Goal: Task Accomplishment & Management: Manage account settings

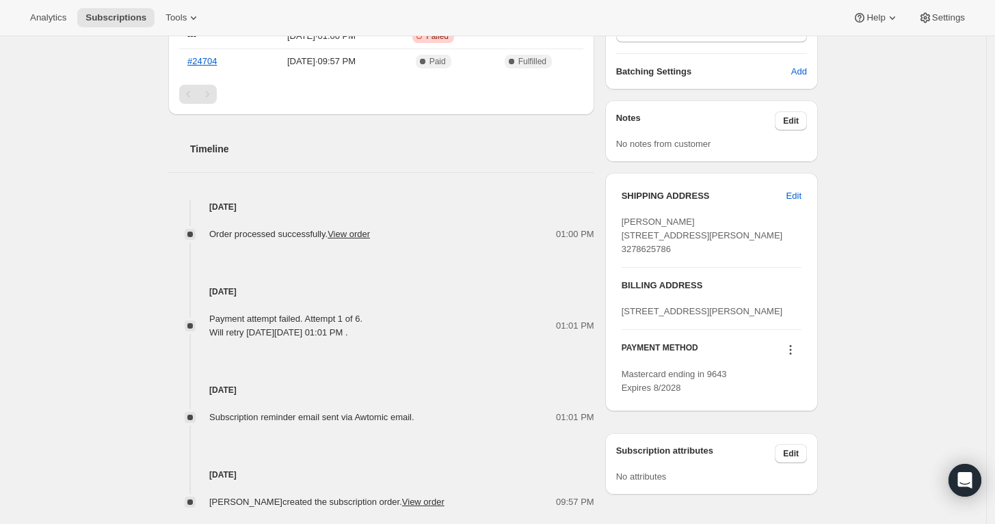
scroll to position [491, 0]
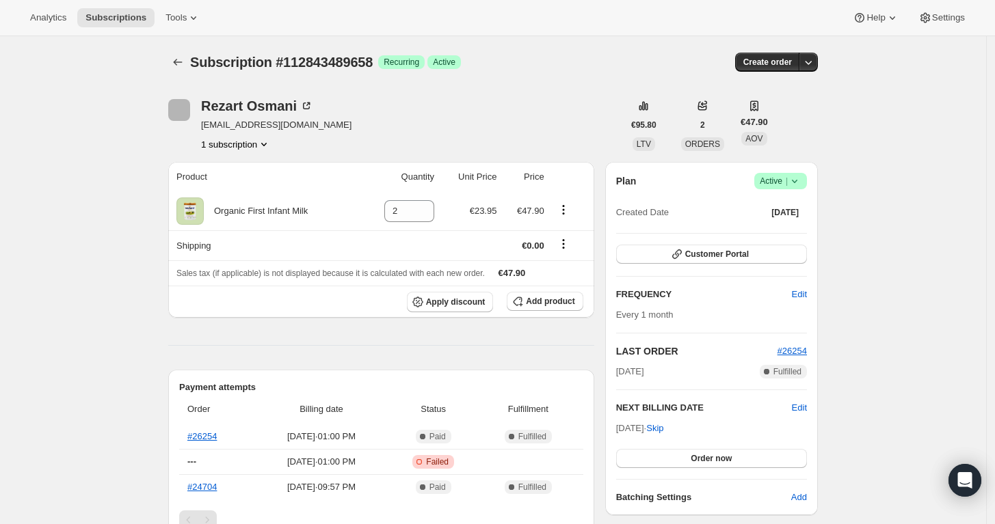
click at [787, 183] on span "Active |" at bounding box center [780, 181] width 42 height 14
click at [757, 228] on span "Cancel subscription" at bounding box center [779, 231] width 77 height 10
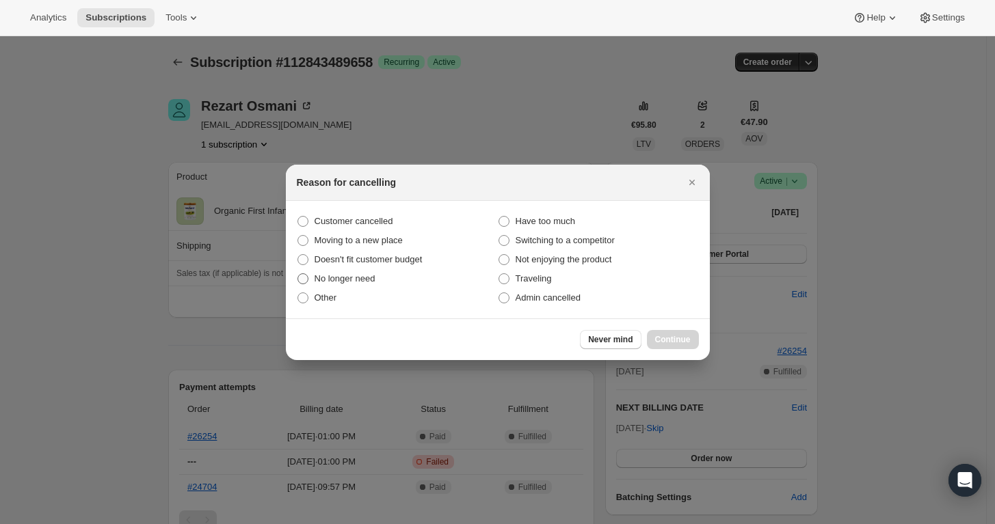
click at [334, 275] on span "No longer need" at bounding box center [344, 278] width 61 height 10
click at [298, 274] on input "No longer need" at bounding box center [297, 273] width 1 height 1
radio input "true"
click at [678, 338] on span "Continue" at bounding box center [673, 339] width 36 height 11
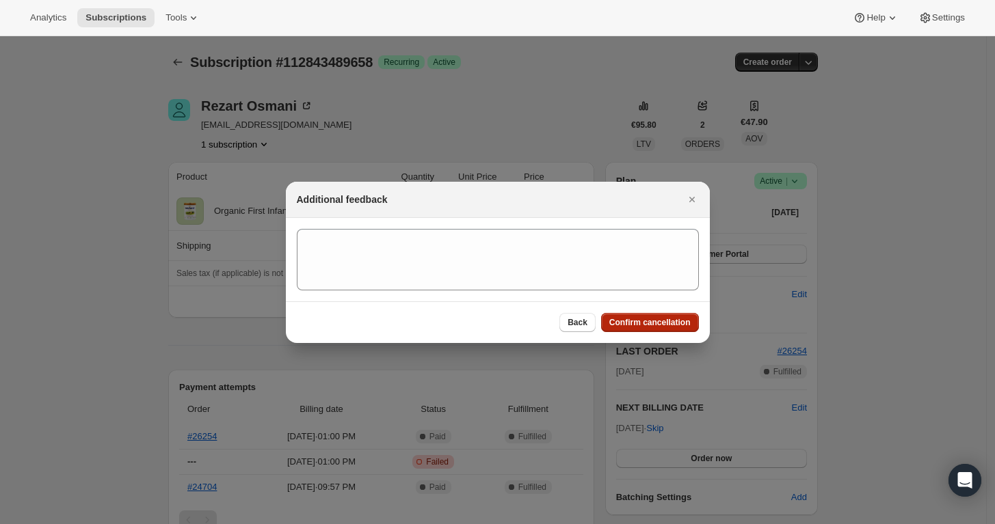
click at [645, 322] on span "Confirm cancellation" at bounding box center [649, 322] width 81 height 11
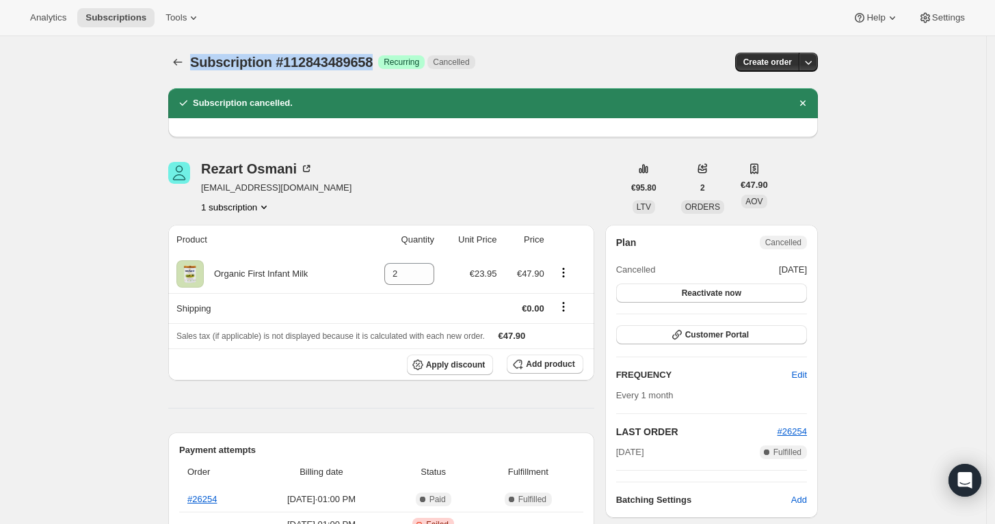
drag, startPoint x: 196, startPoint y: 64, endPoint x: 390, endPoint y: 62, distance: 193.5
click at [373, 62] on span "Subscription #112843489658" at bounding box center [281, 62] width 183 height 15
copy span "Subscription #112843489658"
drag, startPoint x: 308, startPoint y: 170, endPoint x: 207, endPoint y: 174, distance: 100.6
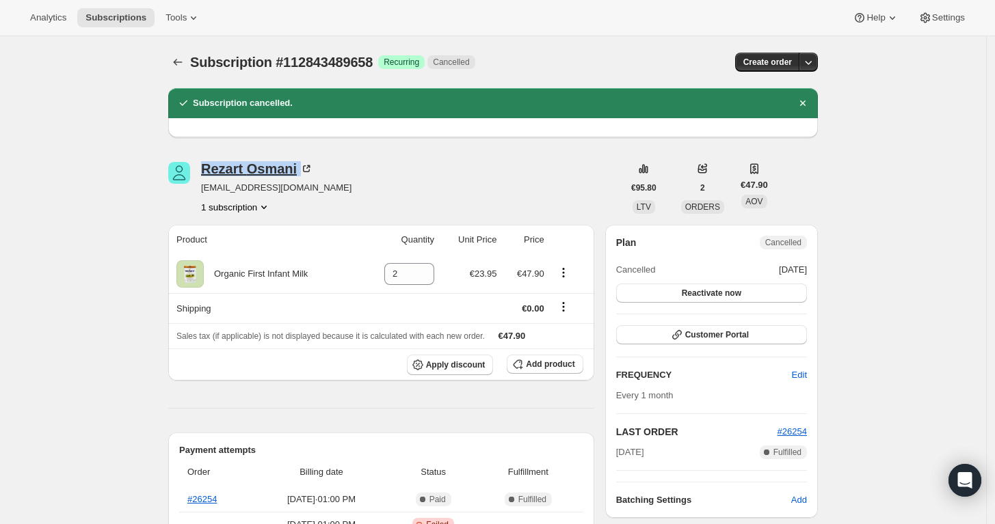
click at [207, 174] on div "Rezart Osmani" at bounding box center [257, 169] width 112 height 14
